Goal: Find specific page/section: Locate item on page

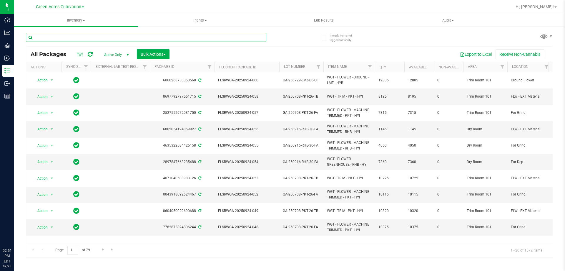
click at [201, 37] on input "text" at bounding box center [146, 37] width 241 height 9
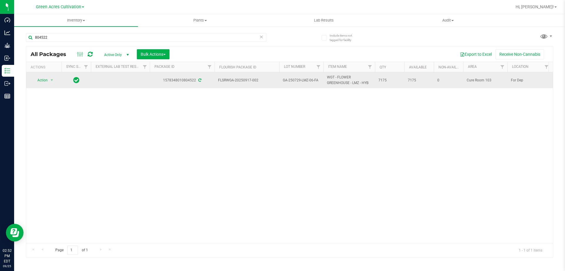
drag, startPoint x: 218, startPoint y: 80, endPoint x: 391, endPoint y: 81, distance: 172.3
copy tr "FLSRWGA-20250917-002 GA-250729-LMZ-06-FA WGT - FLOWER GREENHOUSE - LMZ - HYB 71…"
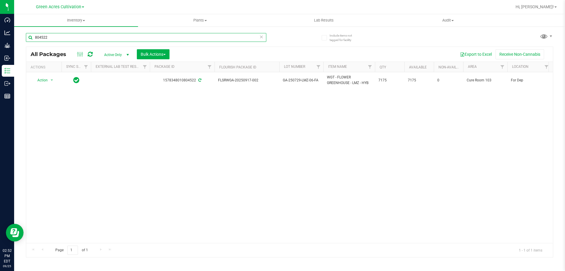
click at [108, 36] on input "804522" at bounding box center [146, 37] width 241 height 9
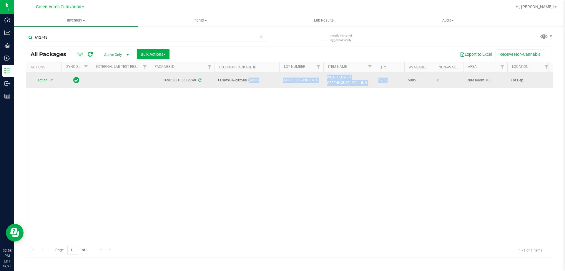
drag, startPoint x: 219, startPoint y: 80, endPoint x: 408, endPoint y: 79, distance: 190.0
copy tr "FLSRWGA-20250819-009 GA-250616-BDL-10-FA WGT - FLOWER GREENHOUSE - BDL - IND 59…"
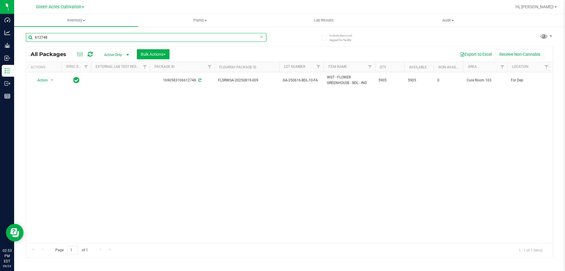
click at [99, 38] on input "612748" at bounding box center [146, 37] width 241 height 9
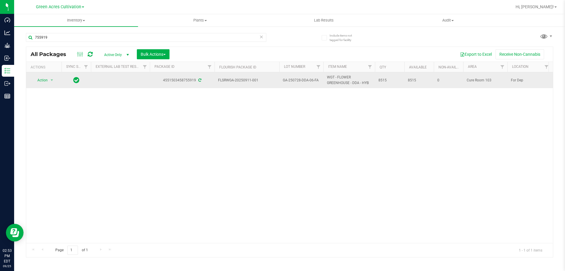
drag, startPoint x: 219, startPoint y: 80, endPoint x: 393, endPoint y: 79, distance: 174.4
copy tr "FLSRWGA-20250911-001 GA-250728-DDA-06-FA WGT - FLOWER GREENHOUSE - DDA - HYB 85…"
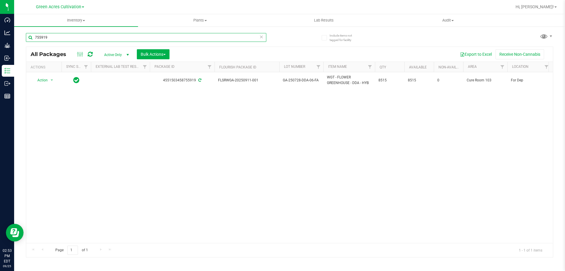
click at [156, 40] on input "755919" at bounding box center [146, 37] width 241 height 9
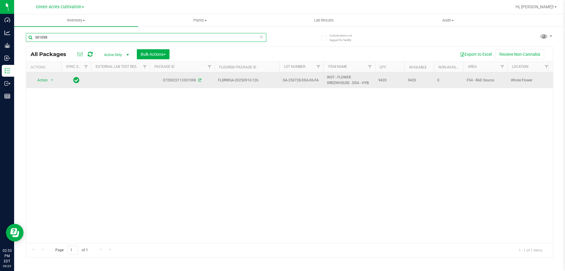
type input "301098"
drag, startPoint x: 218, startPoint y: 80, endPoint x: 394, endPoint y: 79, distance: 175.5
copy tr "FLSRWGA-20250910-126 GA-250728-DDA-06-FA WGT - FLOWER GREENHOUSE - DDA - HYB 94…"
